Goal: Transaction & Acquisition: Purchase product/service

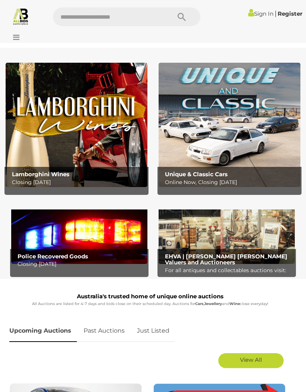
click at [123, 19] on input "text" at bounding box center [108, 16] width 111 height 19
type input "*********"
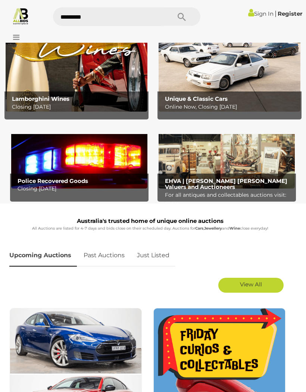
scroll to position [73, 0]
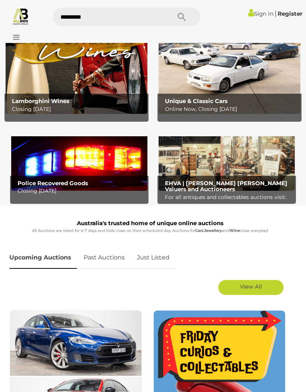
click at [142, 20] on input "*********" at bounding box center [108, 16] width 111 height 19
type input "*********"
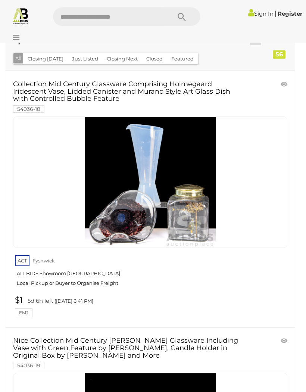
scroll to position [28, 0]
click at [174, 221] on img at bounding box center [150, 182] width 131 height 131
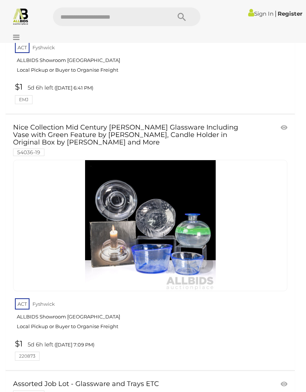
scroll to position [249, 0]
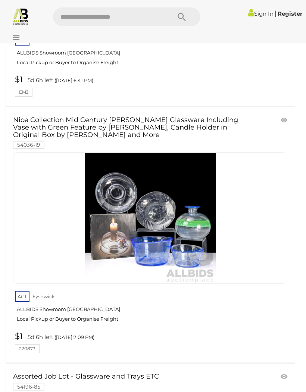
click at [288, 291] on link "ACT Fyshwick ALLBIDS Showroom Fyshwick Local Pickup or Buyer to Organise Freight" at bounding box center [151, 309] width 273 height 38
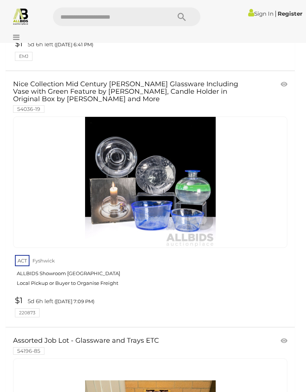
click at [154, 195] on img at bounding box center [150, 182] width 131 height 131
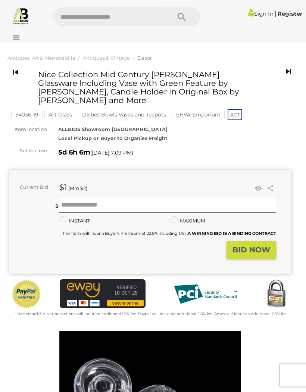
scroll to position [1, 0]
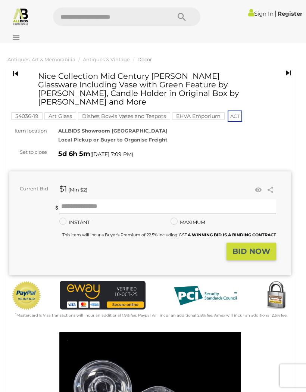
click at [71, 210] on input "text" at bounding box center [167, 207] width 217 height 15
type input "*"
click at [259, 251] on strong "BID NOW" at bounding box center [252, 251] width 38 height 9
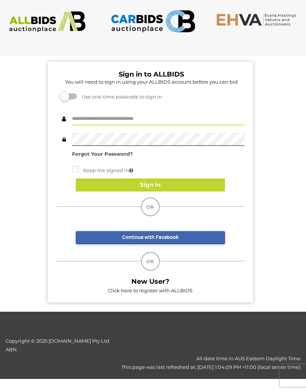
type input "*********"
click at [178, 186] on button "Sign In" at bounding box center [150, 185] width 149 height 13
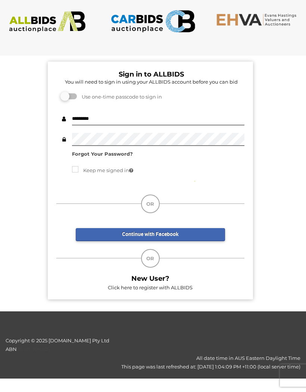
scroll to position [49, 0]
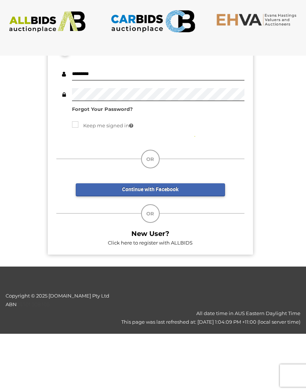
click at [276, 192] on div "Sign in to ALLBIDS You will need to sign in using your ALLBIDS account before y…" at bounding box center [150, 132] width 312 height 264
click at [213, 186] on link "Continue with Facebook" at bounding box center [150, 190] width 149 height 13
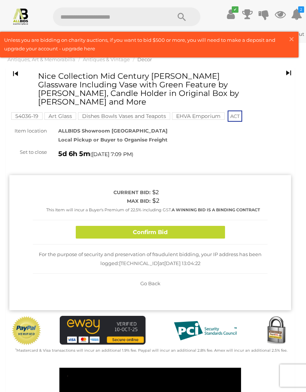
click at [194, 233] on button "Confirm Bid" at bounding box center [150, 232] width 149 height 13
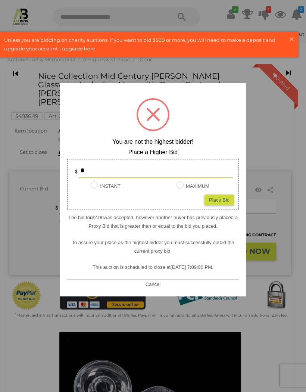
click at [160, 117] on div at bounding box center [153, 114] width 33 height 33
click at [269, 153] on div at bounding box center [153, 196] width 306 height 392
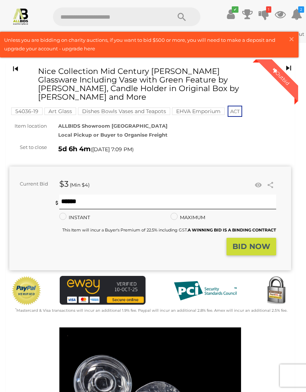
scroll to position [3, 0]
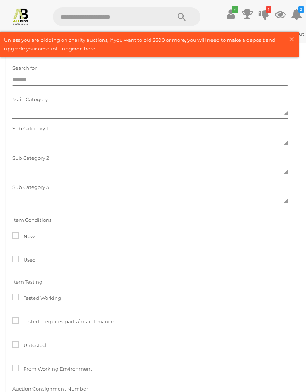
click at [108, 19] on input "text" at bounding box center [108, 16] width 111 height 19
type input "*********"
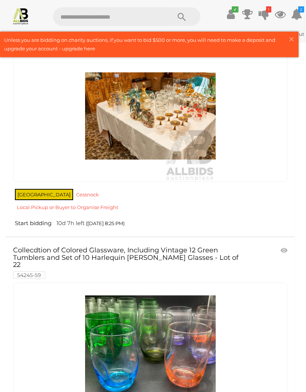
scroll to position [812, 0]
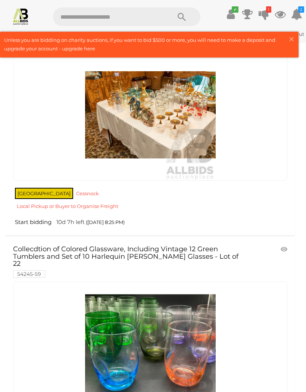
click at [157, 366] on img at bounding box center [150, 347] width 131 height 131
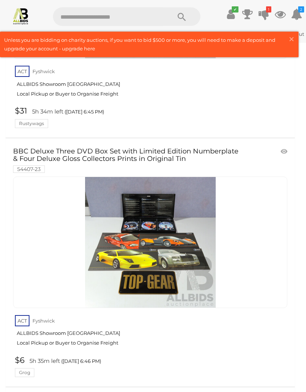
scroll to position [5367, 0]
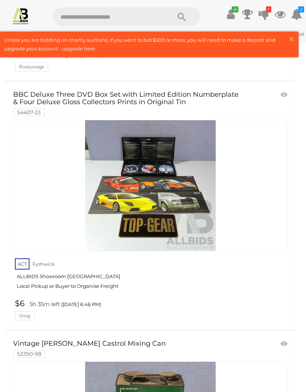
click at [265, 339] on div at bounding box center [270, 344] width 48 height 11
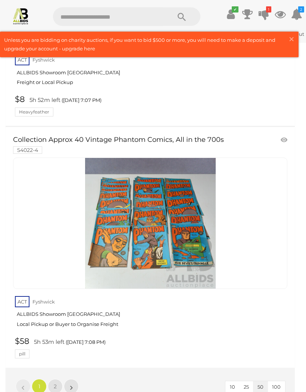
scroll to position [12047, 0]
click at [74, 379] on link "»" at bounding box center [71, 386] width 15 height 15
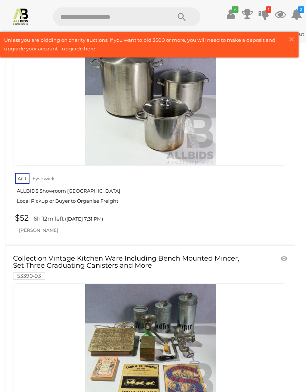
scroll to position [6568, 0]
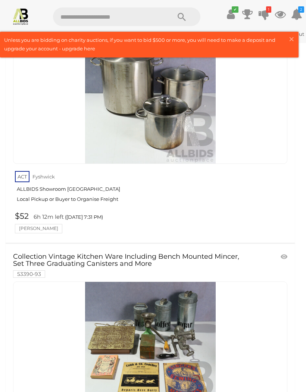
click at [279, 312] on link at bounding box center [150, 348] width 275 height 132
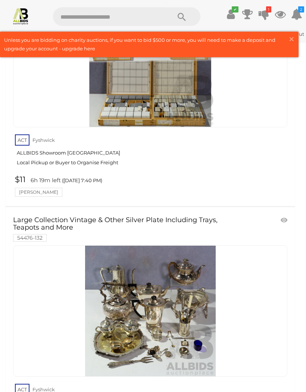
scroll to position [8879, 0]
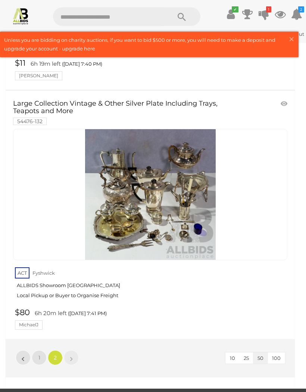
click at [75, 351] on link "»" at bounding box center [71, 358] width 15 height 15
click at [152, 22] on input "text" at bounding box center [108, 16] width 111 height 19
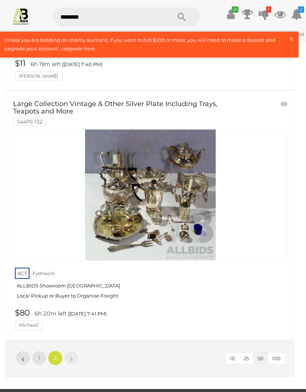
type input "*********"
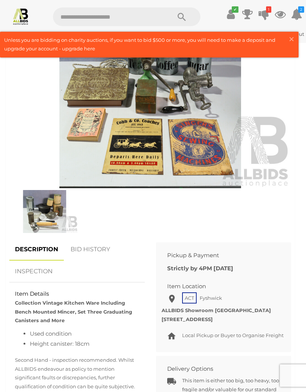
scroll to position [315, 0]
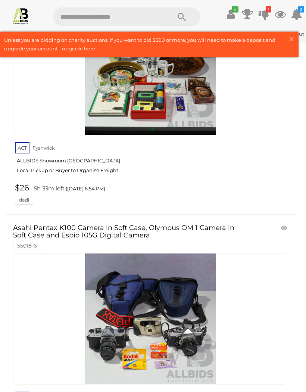
scroll to position [625, 0]
